Goal: Task Accomplishment & Management: Use online tool/utility

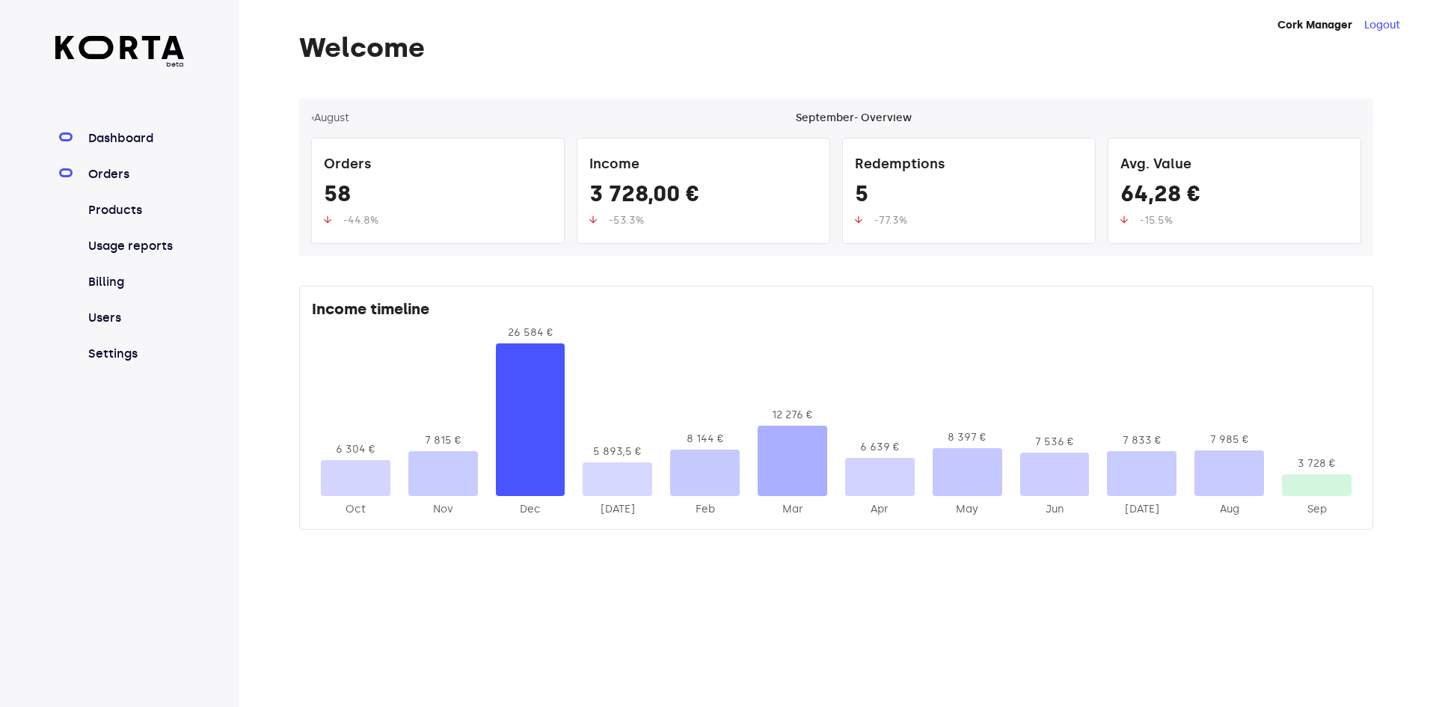
click at [156, 172] on link "Orders" at bounding box center [134, 174] width 99 height 18
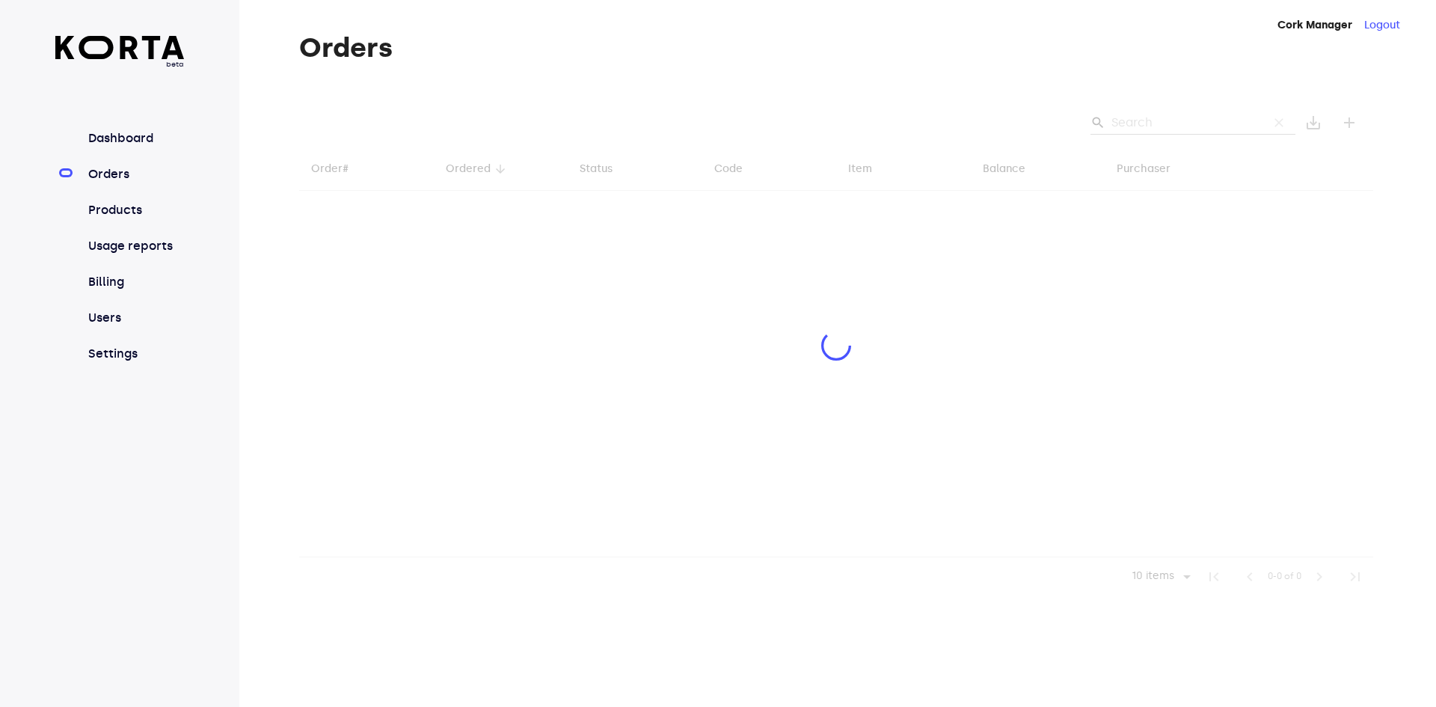
click at [1208, 124] on div at bounding box center [836, 347] width 1074 height 497
click at [1157, 117] on div at bounding box center [836, 347] width 1074 height 497
click at [1183, 113] on div at bounding box center [836, 347] width 1074 height 497
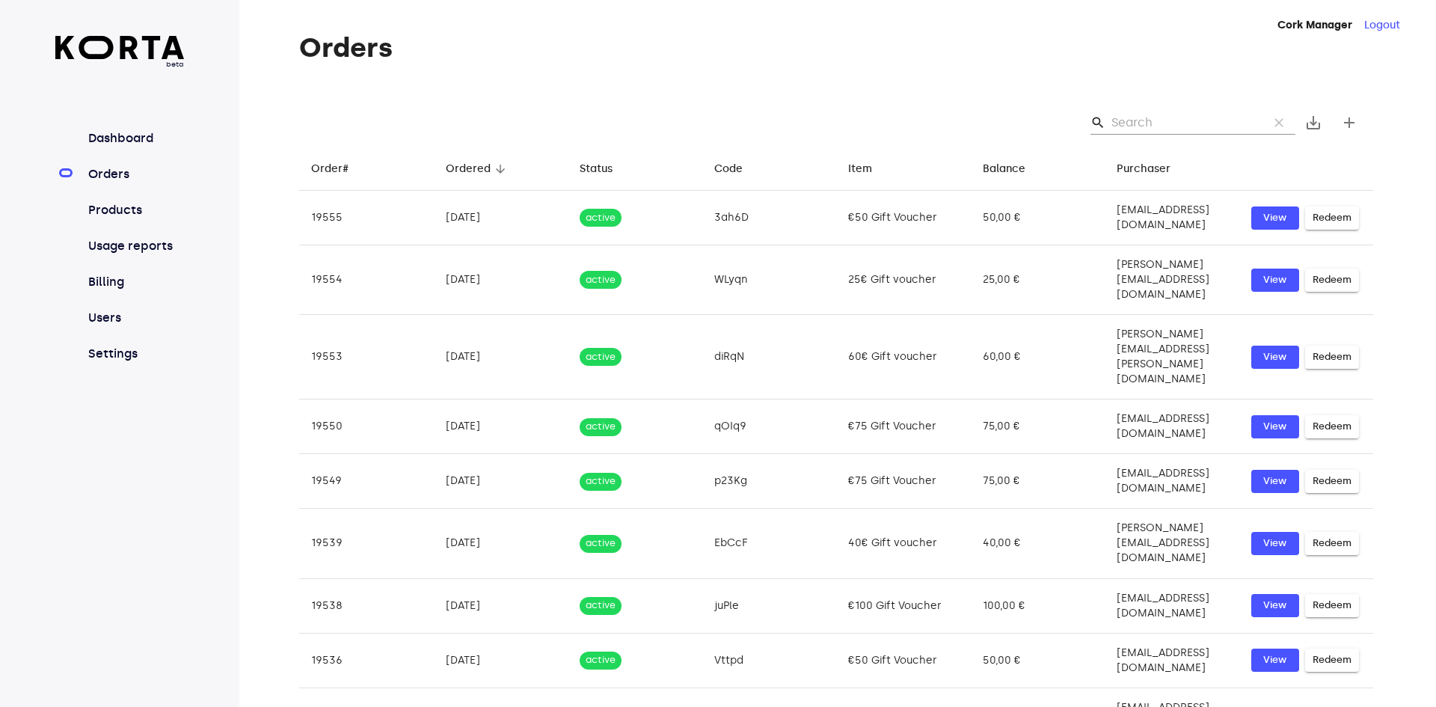
click at [1163, 124] on input "Search" at bounding box center [1183, 123] width 145 height 24
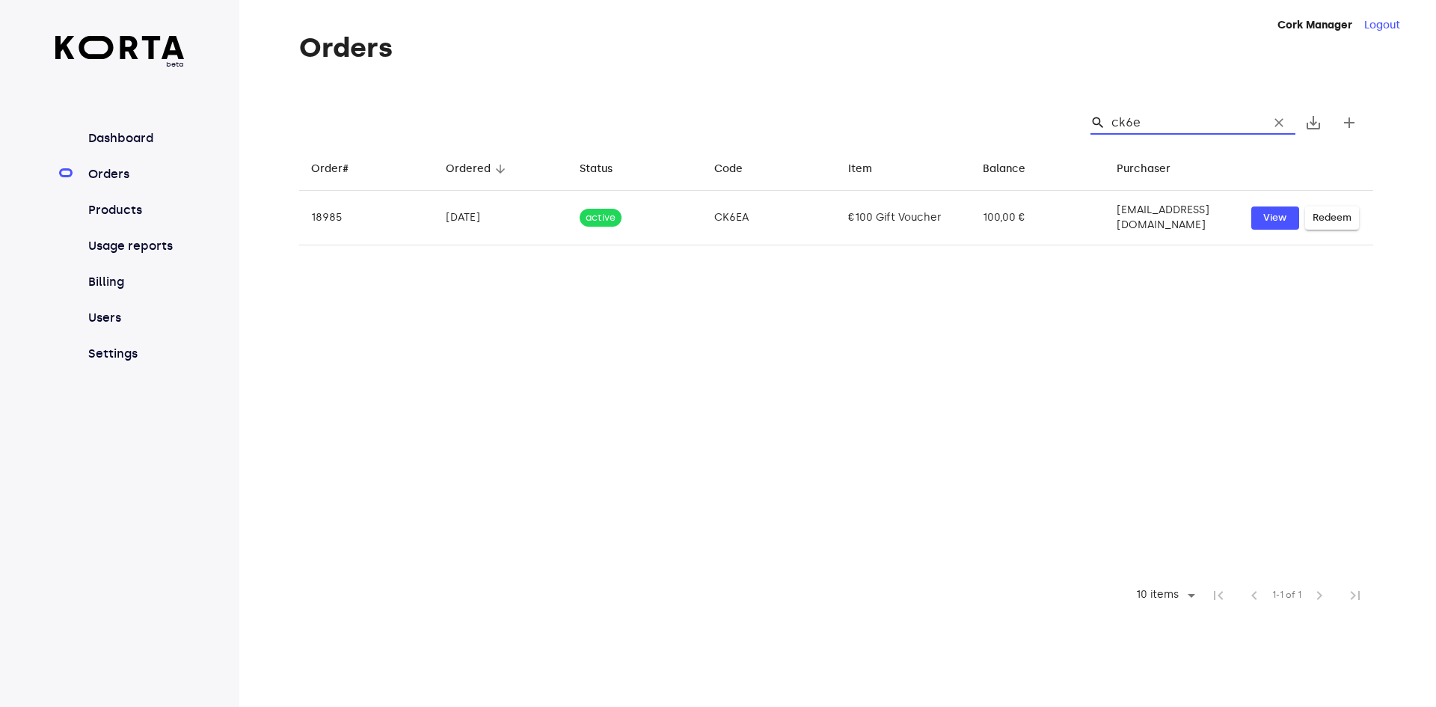
type input "ck6ea"
click at [1125, 126] on input "ck6ea" at bounding box center [1183, 123] width 145 height 24
click at [1133, 123] on input "ck6ea" at bounding box center [1183, 123] width 145 height 24
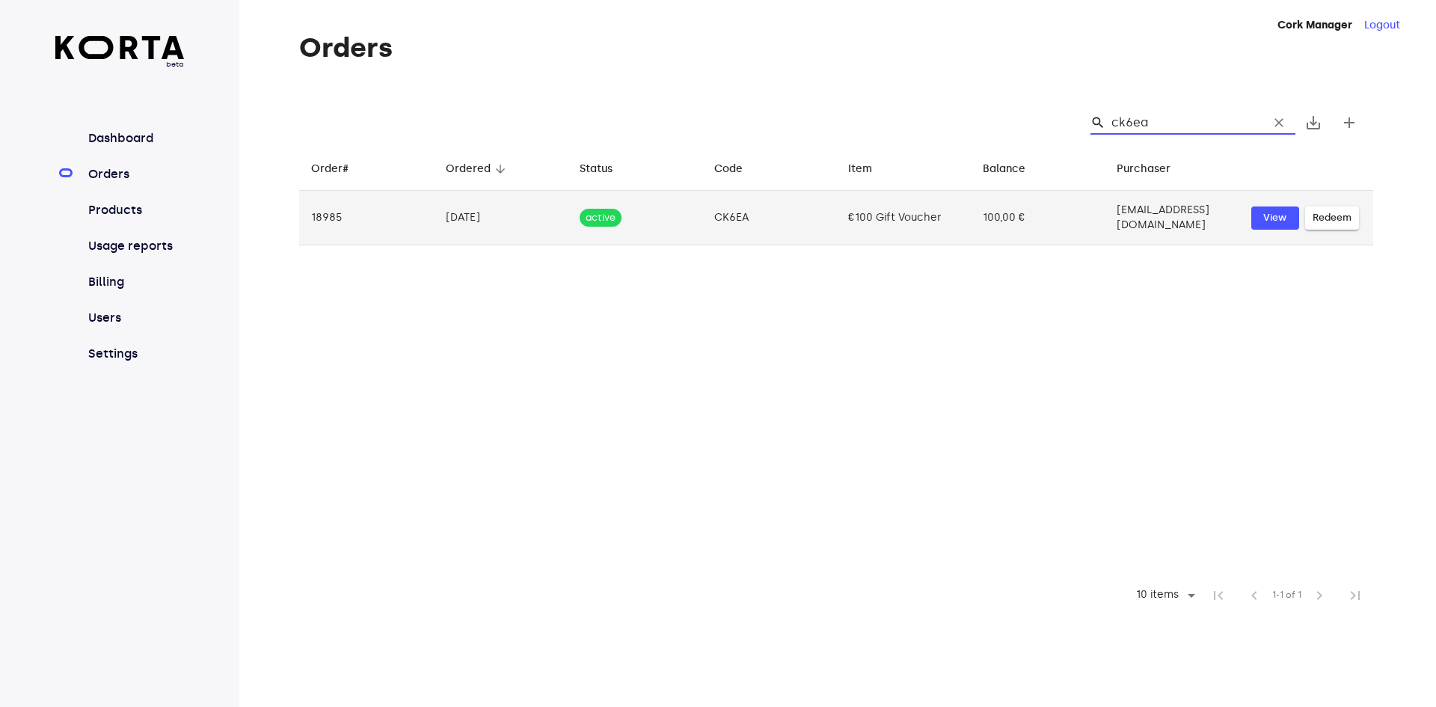
click at [1336, 210] on span "Redeem" at bounding box center [1331, 217] width 39 height 17
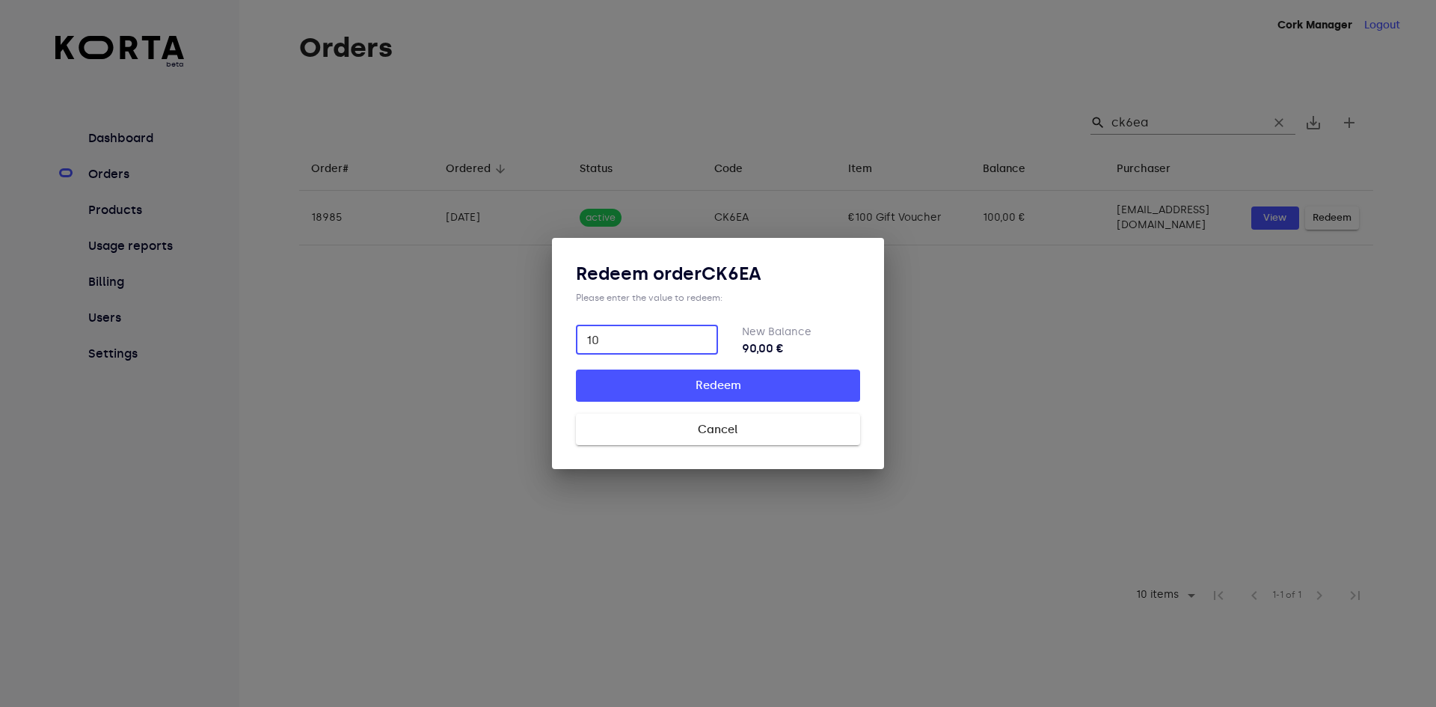
type input "1"
type input "99"
click at [743, 392] on span "Redeem" at bounding box center [718, 384] width 236 height 19
